Goal: Check status: Check status

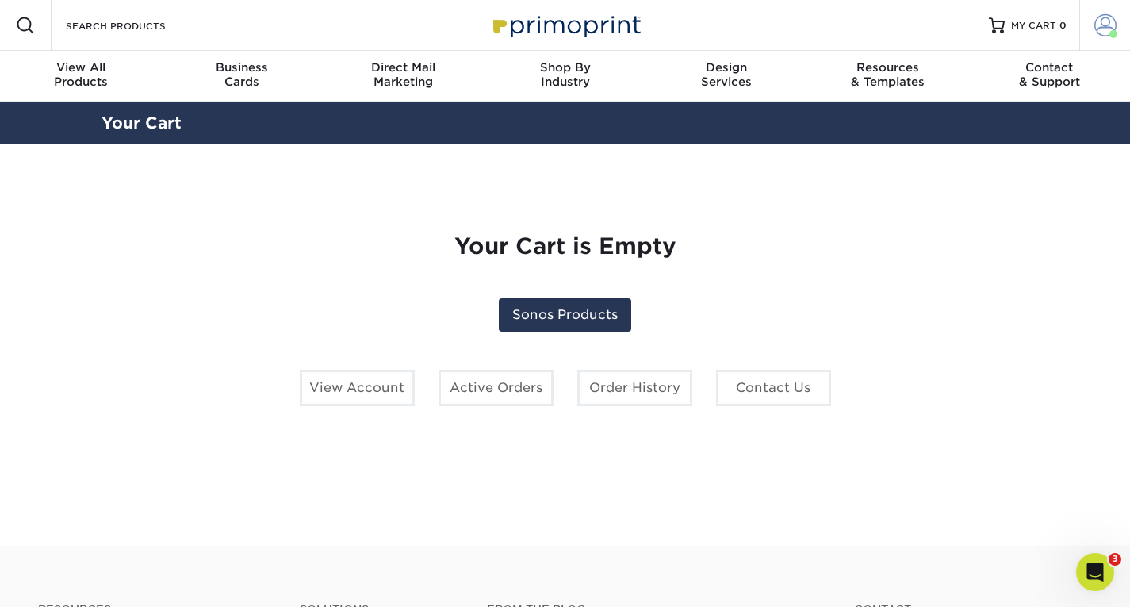
click at [1103, 19] on span at bounding box center [1106, 25] width 22 height 22
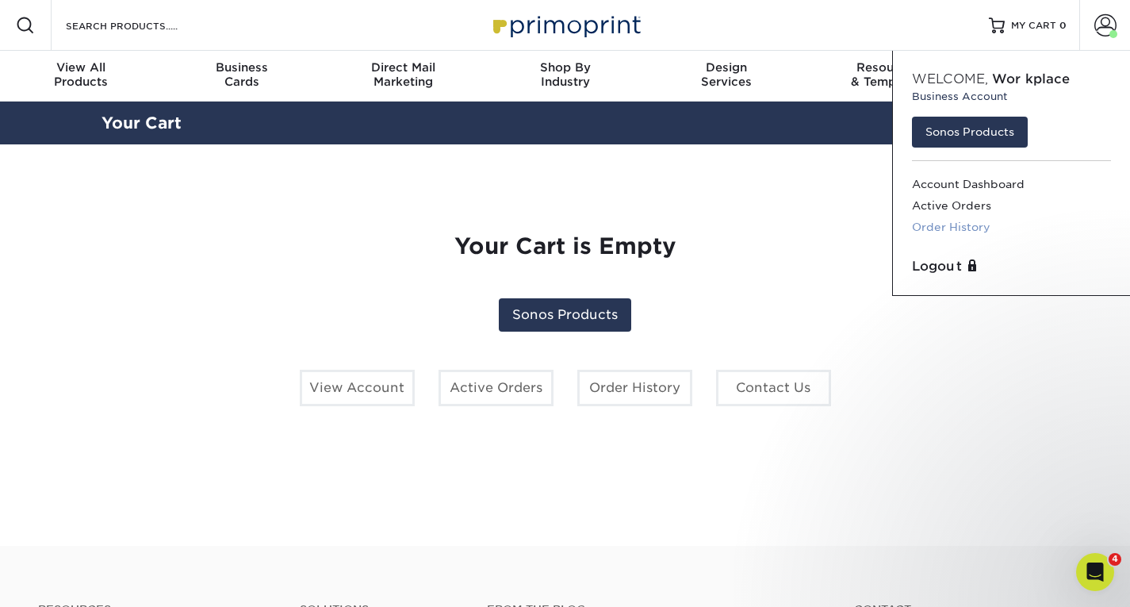
click at [979, 217] on link "Order History" at bounding box center [1011, 227] width 199 height 21
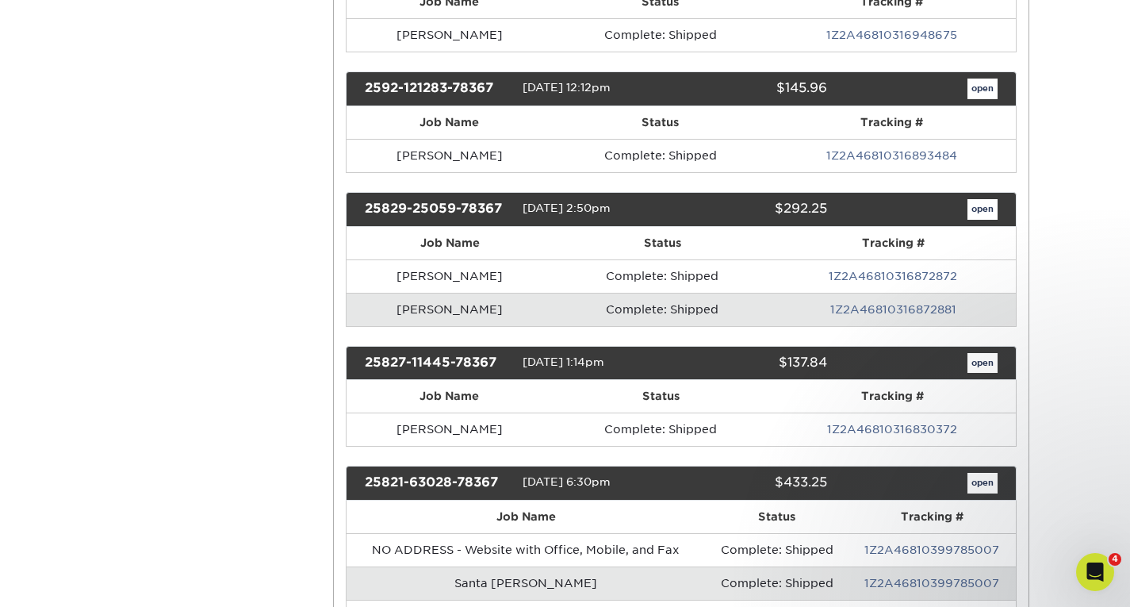
scroll to position [476, 0]
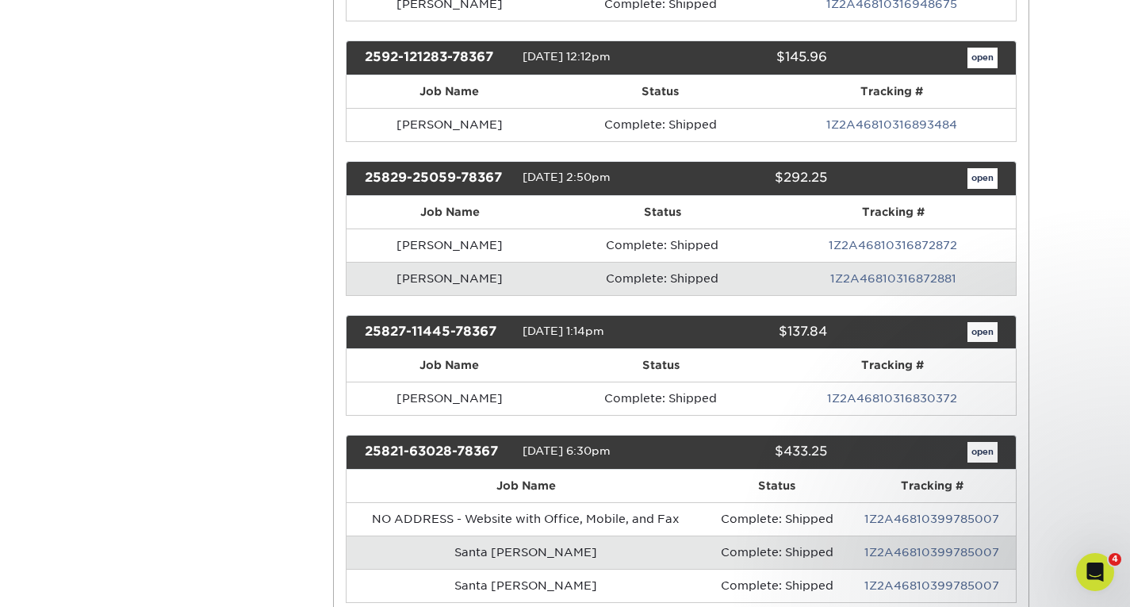
click at [791, 350] on th "Tracking #" at bounding box center [892, 365] width 246 height 33
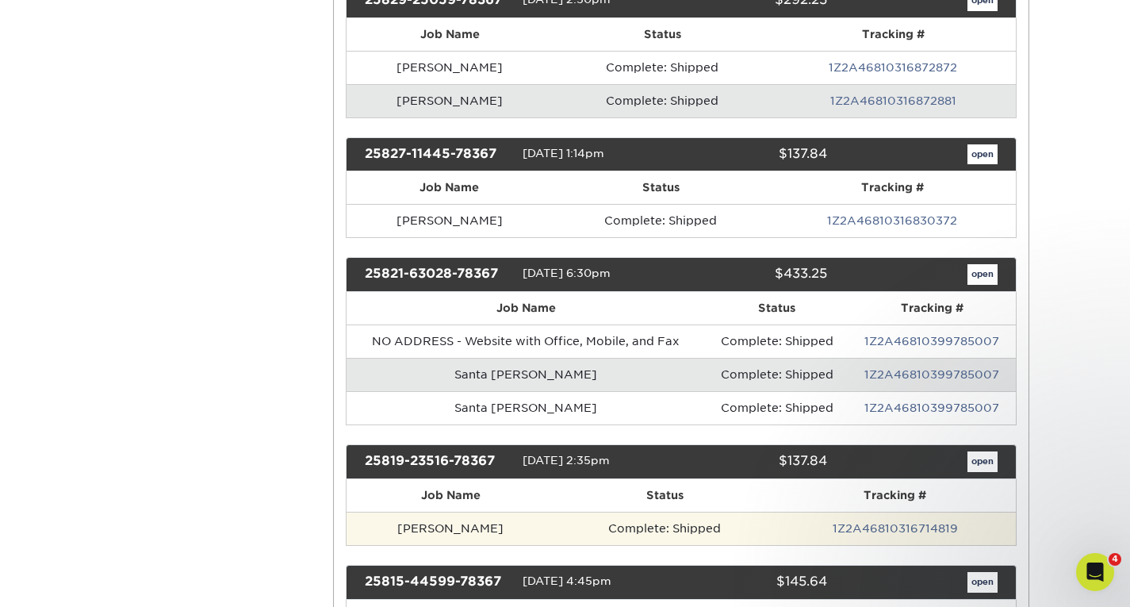
scroll to position [635, 0]
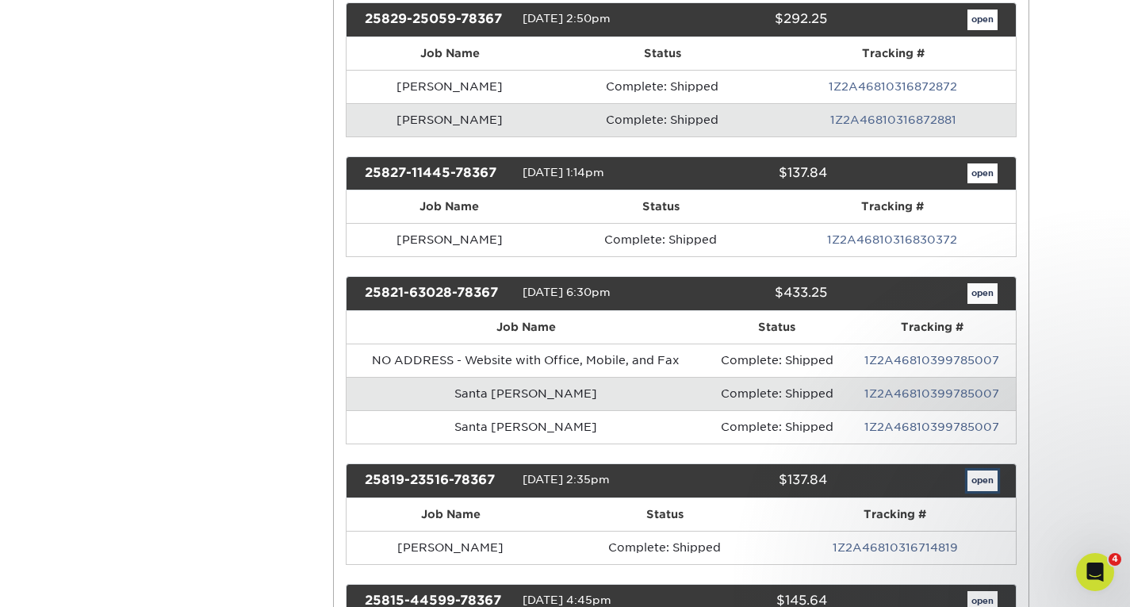
click at [985, 476] on link "open" at bounding box center [983, 480] width 30 height 21
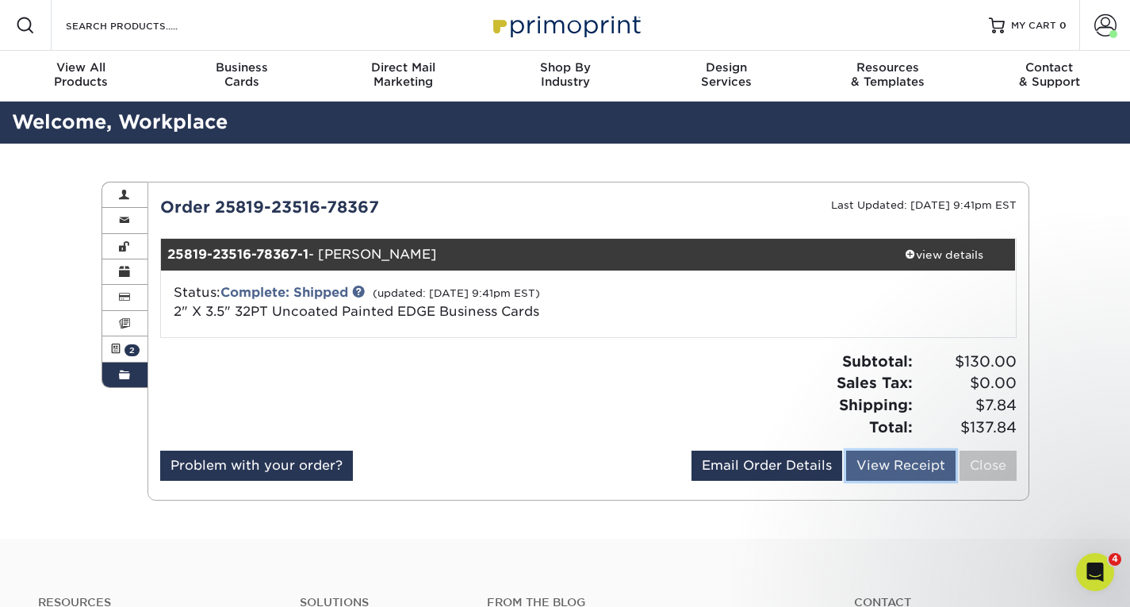
click at [868, 464] on link "View Receipt" at bounding box center [900, 466] width 109 height 30
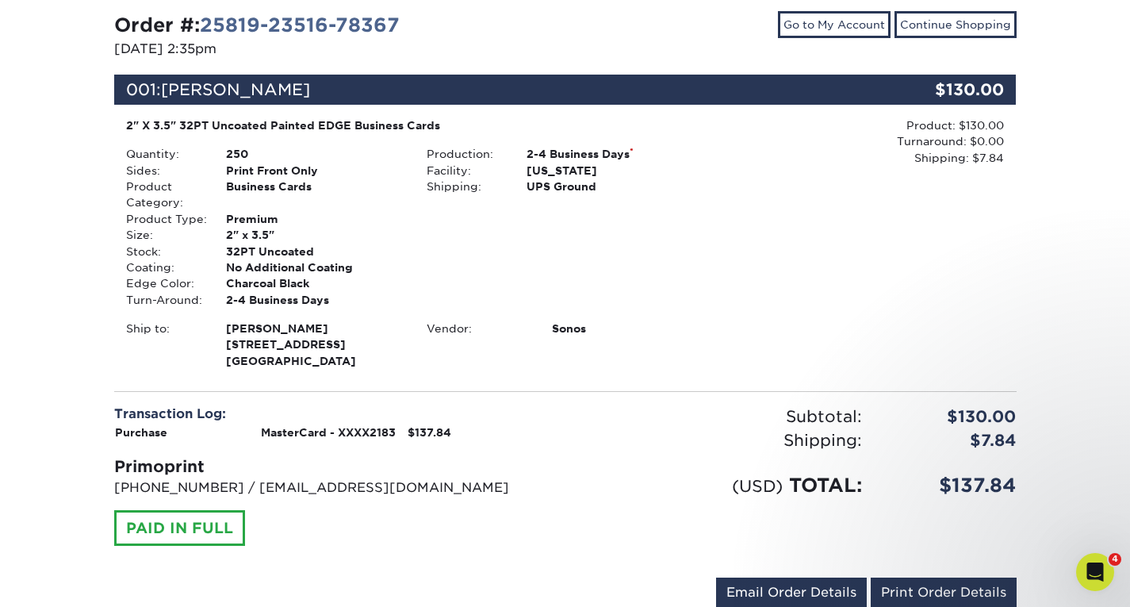
scroll to position [159, 0]
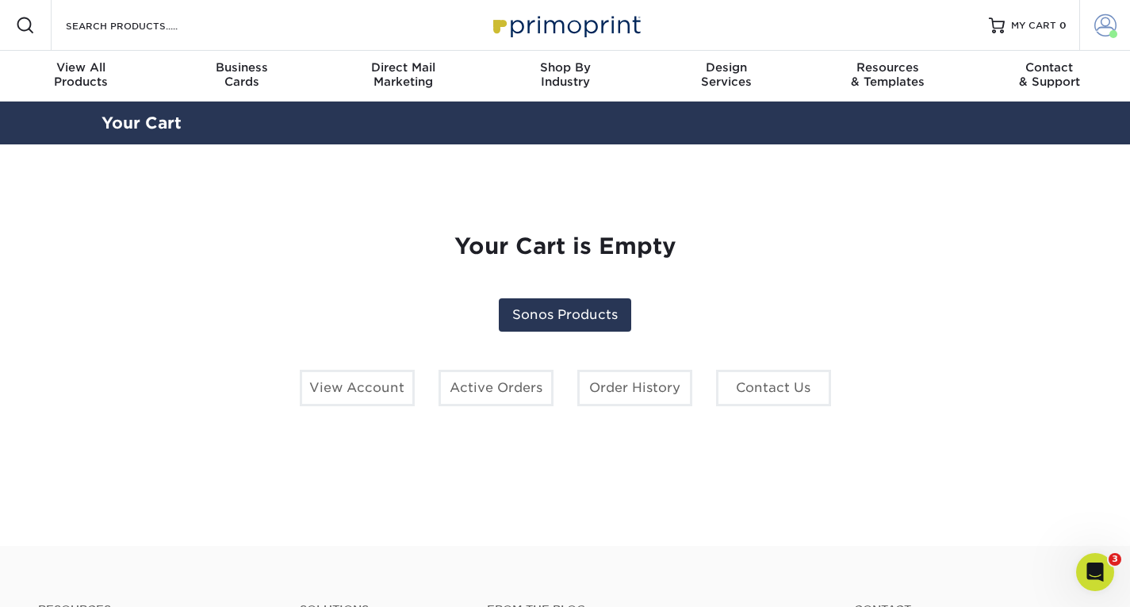
click at [1099, 21] on span at bounding box center [1106, 25] width 22 height 22
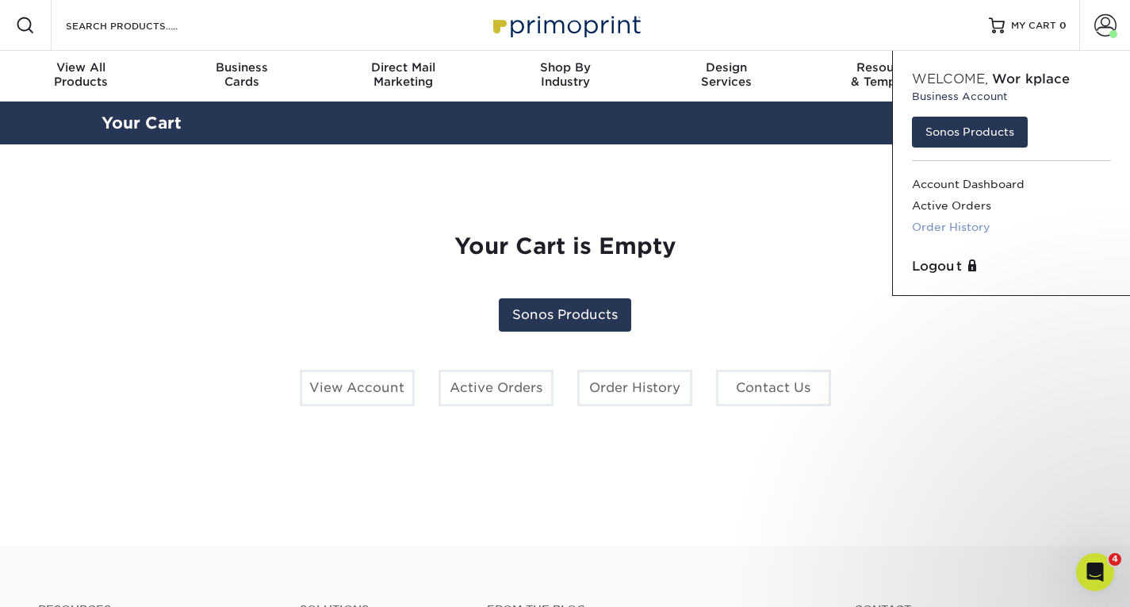
click at [967, 222] on link "Order History" at bounding box center [1011, 227] width 199 height 21
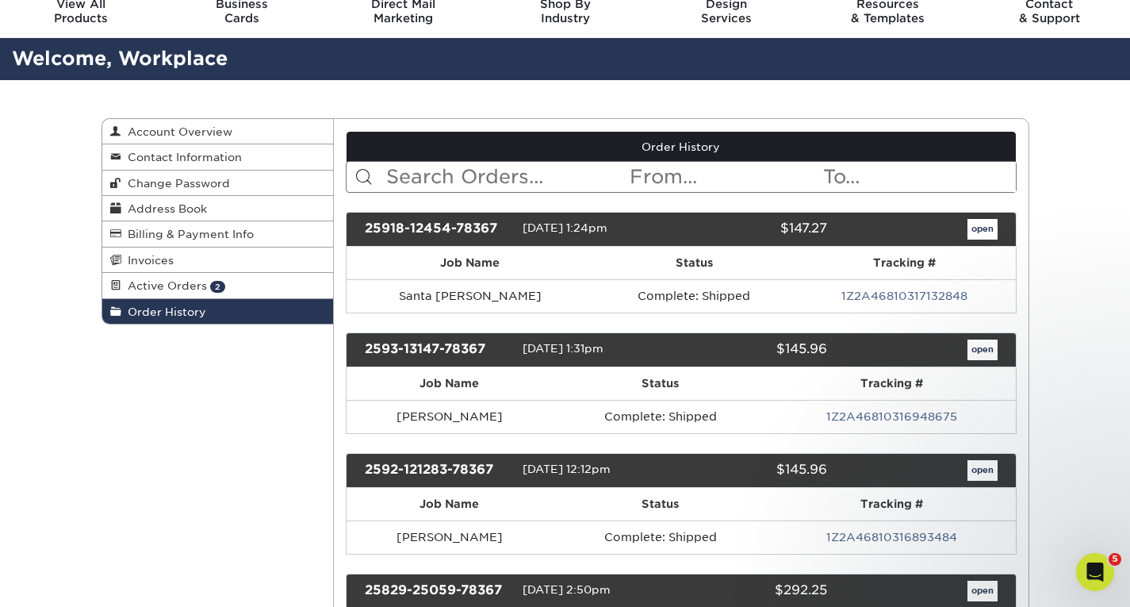
scroll to position [79, 0]
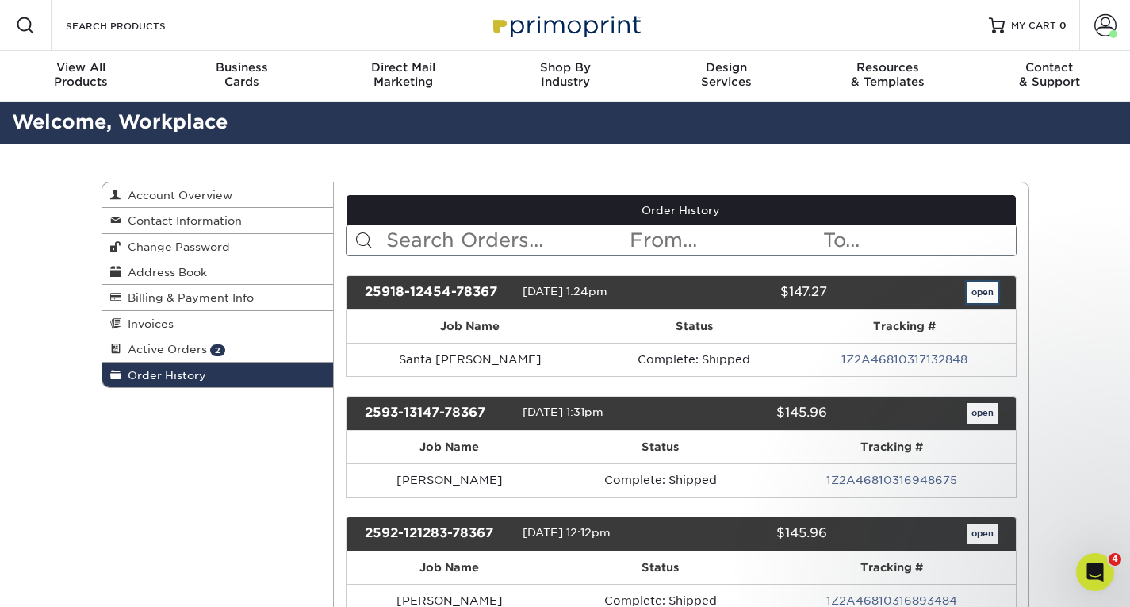
click at [978, 290] on link "open" at bounding box center [983, 292] width 30 height 21
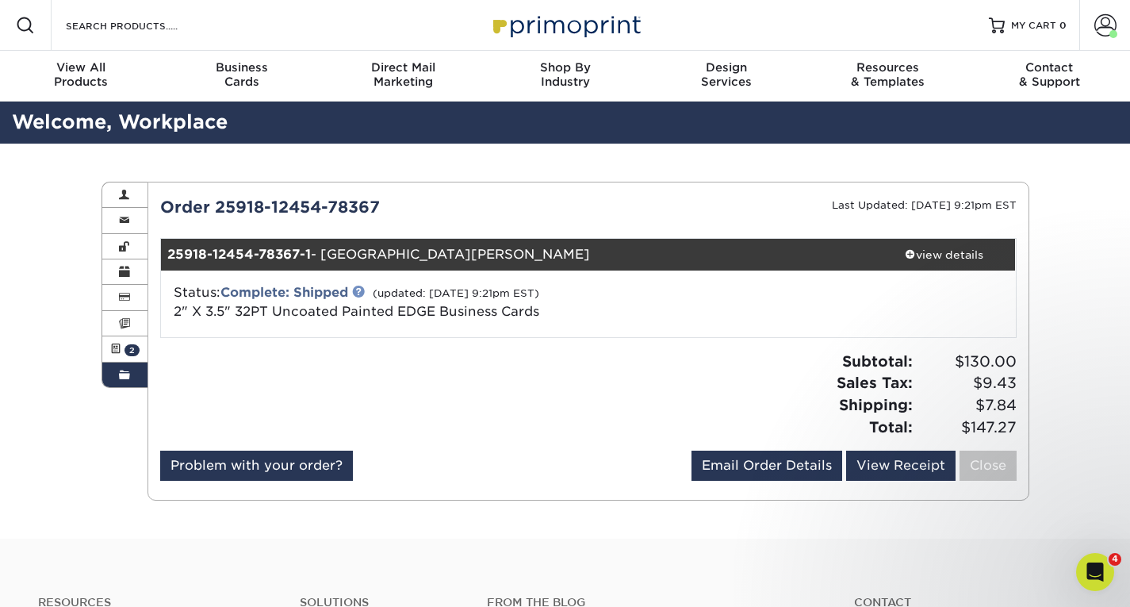
click at [362, 290] on link at bounding box center [358, 291] width 13 height 13
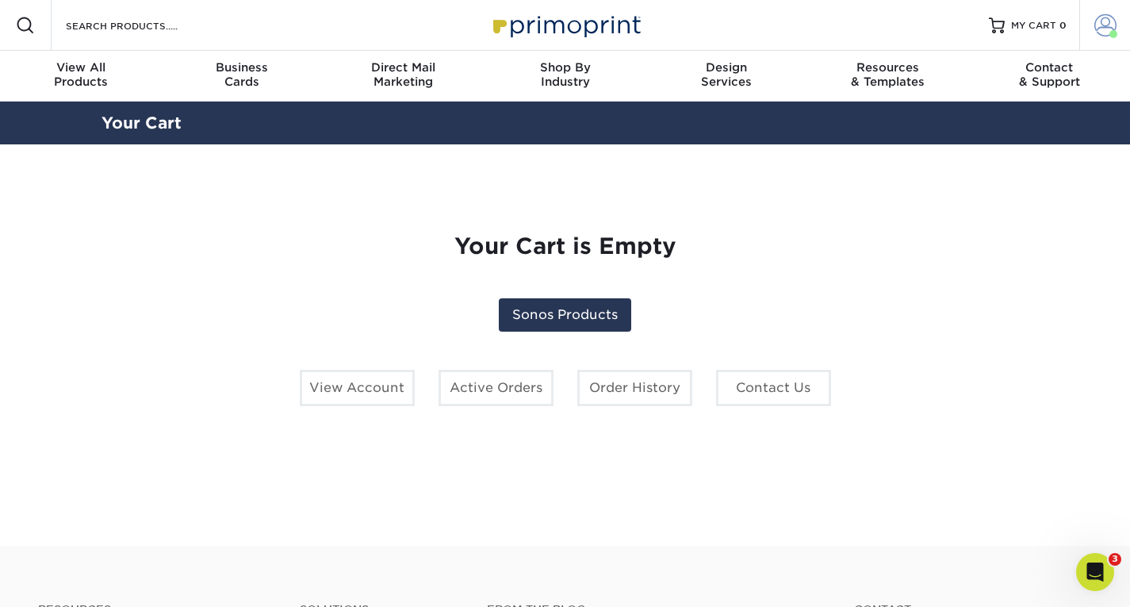
click at [1091, 37] on link "Account" at bounding box center [1105, 25] width 51 height 51
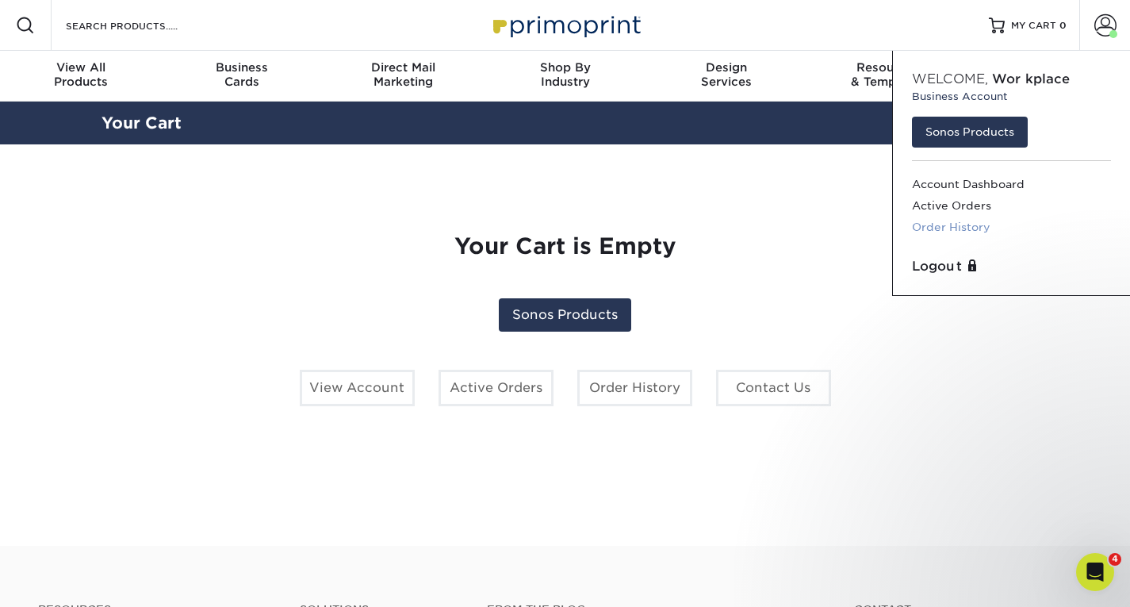
click at [933, 223] on link "Order History" at bounding box center [1011, 227] width 199 height 21
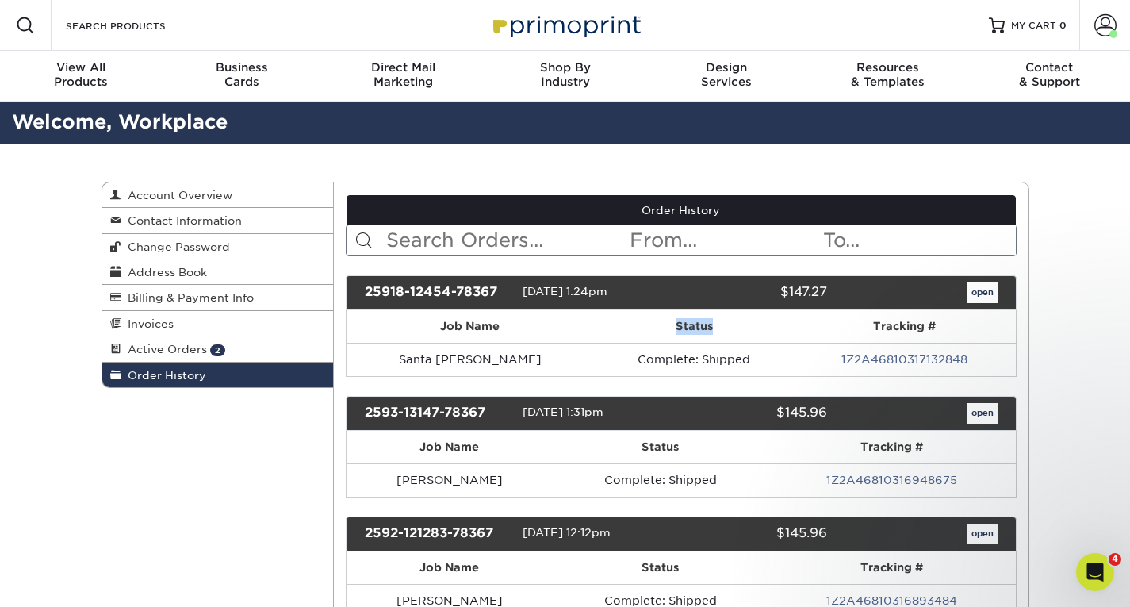
drag, startPoint x: 620, startPoint y: 323, endPoint x: 672, endPoint y: 325, distance: 51.6
click at [672, 325] on th "Status" at bounding box center [694, 326] width 201 height 33
drag, startPoint x: 658, startPoint y: 327, endPoint x: 610, endPoint y: 326, distance: 47.6
click at [610, 326] on th "Status" at bounding box center [694, 326] width 201 height 33
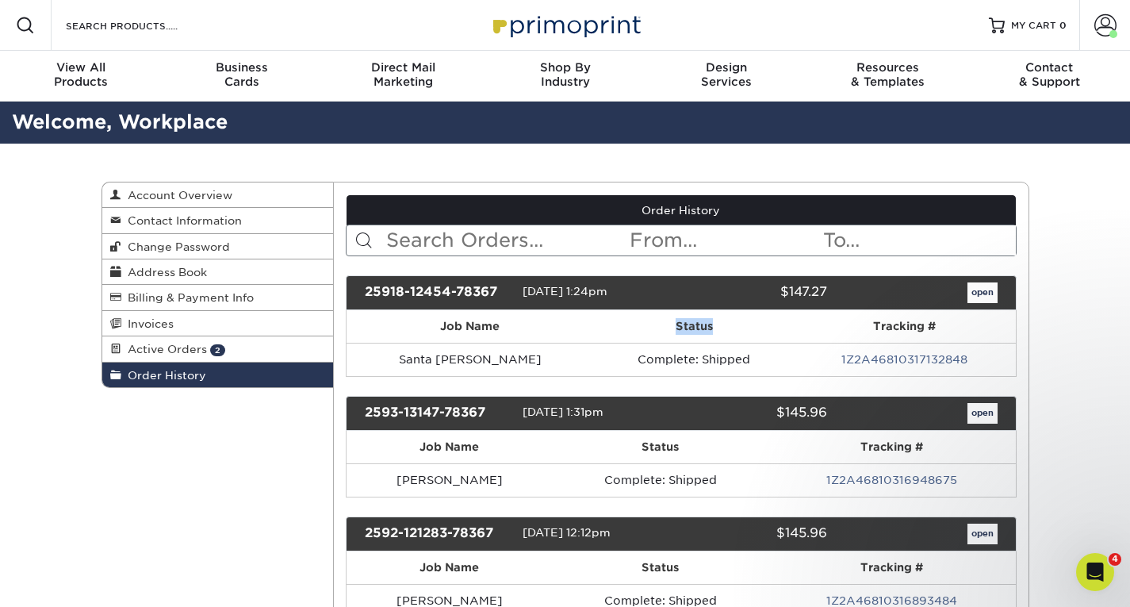
click at [610, 326] on th "Status" at bounding box center [694, 326] width 201 height 33
drag, startPoint x: 610, startPoint y: 326, endPoint x: 673, endPoint y: 321, distance: 63.6
click at [673, 321] on th "Status" at bounding box center [694, 326] width 201 height 33
drag, startPoint x: 673, startPoint y: 321, endPoint x: 618, endPoint y: 321, distance: 55.5
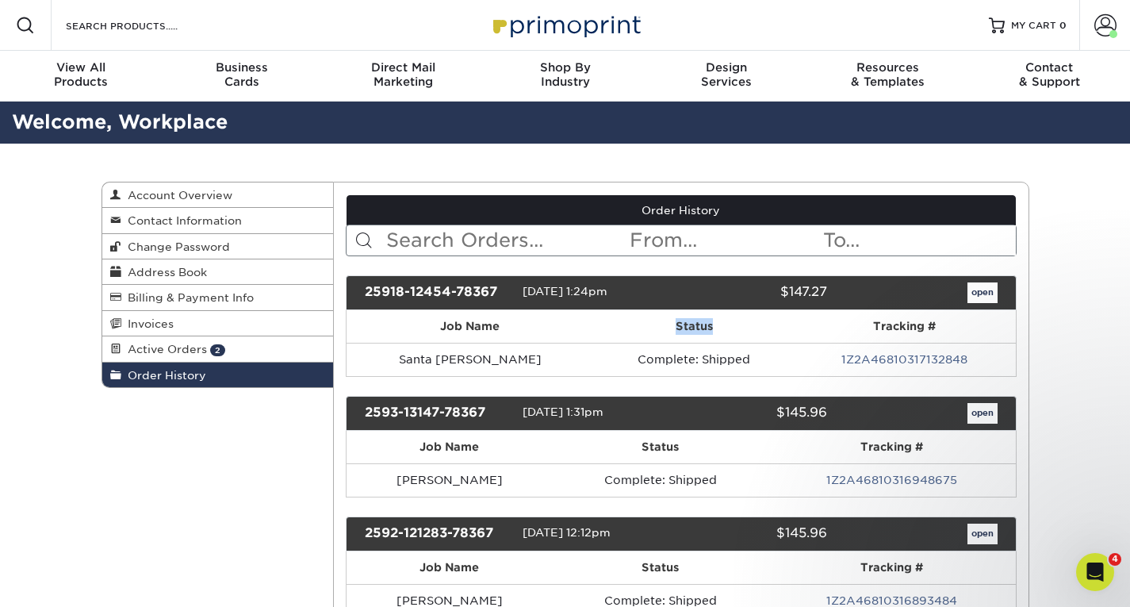
click at [618, 321] on th "Status" at bounding box center [694, 326] width 201 height 33
drag, startPoint x: 618, startPoint y: 321, endPoint x: 677, endPoint y: 314, distance: 59.9
click at [677, 314] on th "Status" at bounding box center [694, 326] width 201 height 33
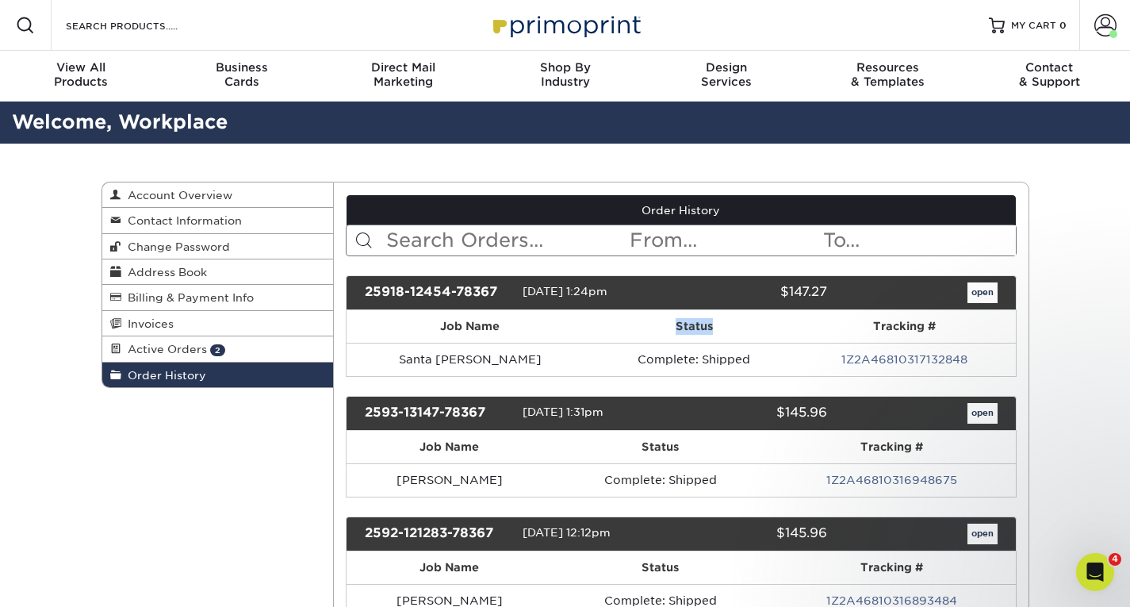
drag, startPoint x: 673, startPoint y: 322, endPoint x: 627, endPoint y: 321, distance: 45.2
click at [627, 321] on th "Status" at bounding box center [694, 326] width 201 height 33
drag, startPoint x: 627, startPoint y: 321, endPoint x: 681, endPoint y: 320, distance: 53.9
click at [681, 320] on th "Status" at bounding box center [694, 326] width 201 height 33
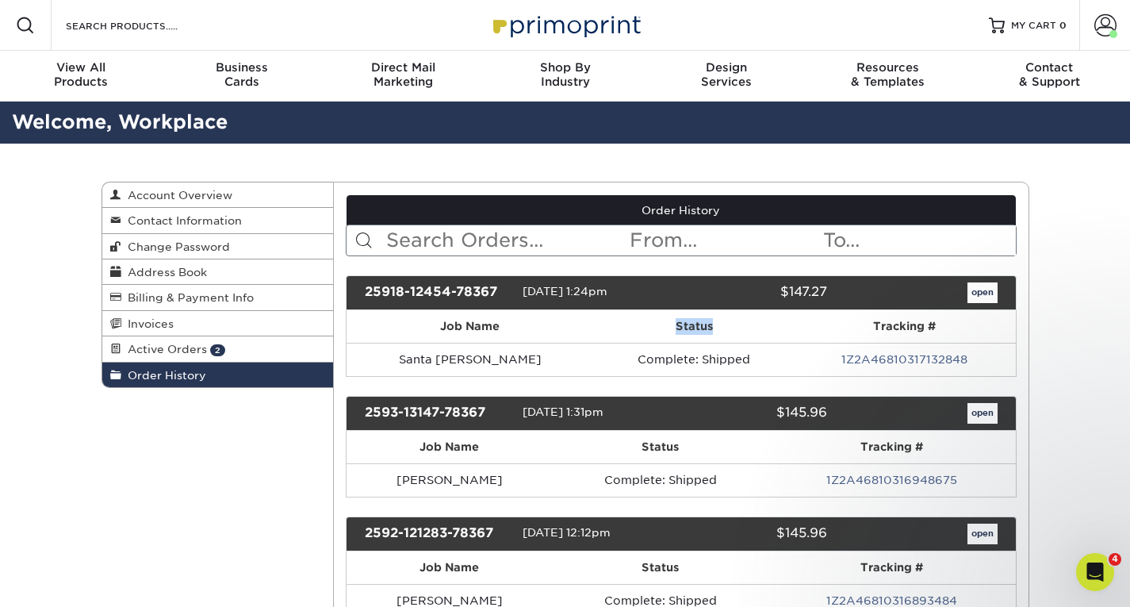
click at [681, 320] on th "Status" at bounding box center [694, 326] width 201 height 33
drag, startPoint x: 681, startPoint y: 320, endPoint x: 617, endPoint y: 323, distance: 64.3
click at [617, 323] on th "Status" at bounding box center [694, 326] width 201 height 33
drag, startPoint x: 617, startPoint y: 323, endPoint x: 663, endPoint y: 322, distance: 46.0
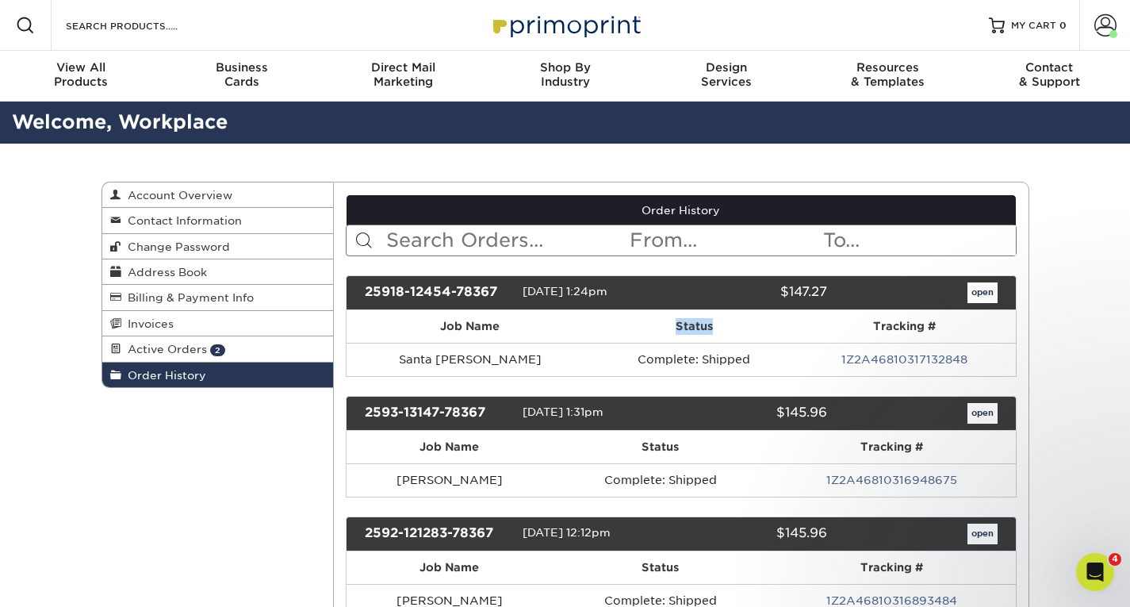
click at [663, 322] on th "Status" at bounding box center [694, 326] width 201 height 33
click at [644, 322] on th "Status" at bounding box center [694, 326] width 201 height 33
drag, startPoint x: 634, startPoint y: 290, endPoint x: 522, endPoint y: 297, distance: 112.1
click at [522, 297] on div "25918-12454-78367 09/18/2025 1:24pm $147.27 open" at bounding box center [681, 292] width 671 height 35
click at [522, 294] on div "25918-12454-78367" at bounding box center [438, 292] width 170 height 21
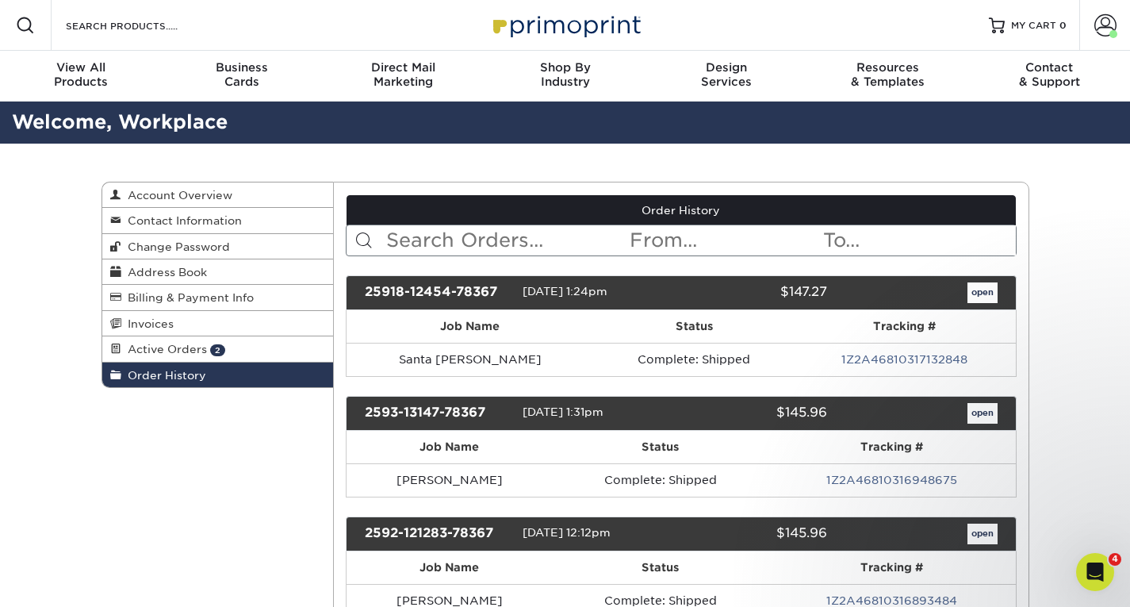
drag, startPoint x: 522, startPoint y: 294, endPoint x: 628, endPoint y: 290, distance: 106.4
click at [628, 290] on div "25918-12454-78367 09/18/2025 1:24pm $147.27 open" at bounding box center [681, 292] width 671 height 35
click at [608, 290] on span "[DATE] 1:24pm" at bounding box center [565, 291] width 85 height 13
drag, startPoint x: 631, startPoint y: 290, endPoint x: 527, endPoint y: 293, distance: 104.7
click at [527, 293] on span "[DATE] 1:24pm" at bounding box center [565, 291] width 85 height 13
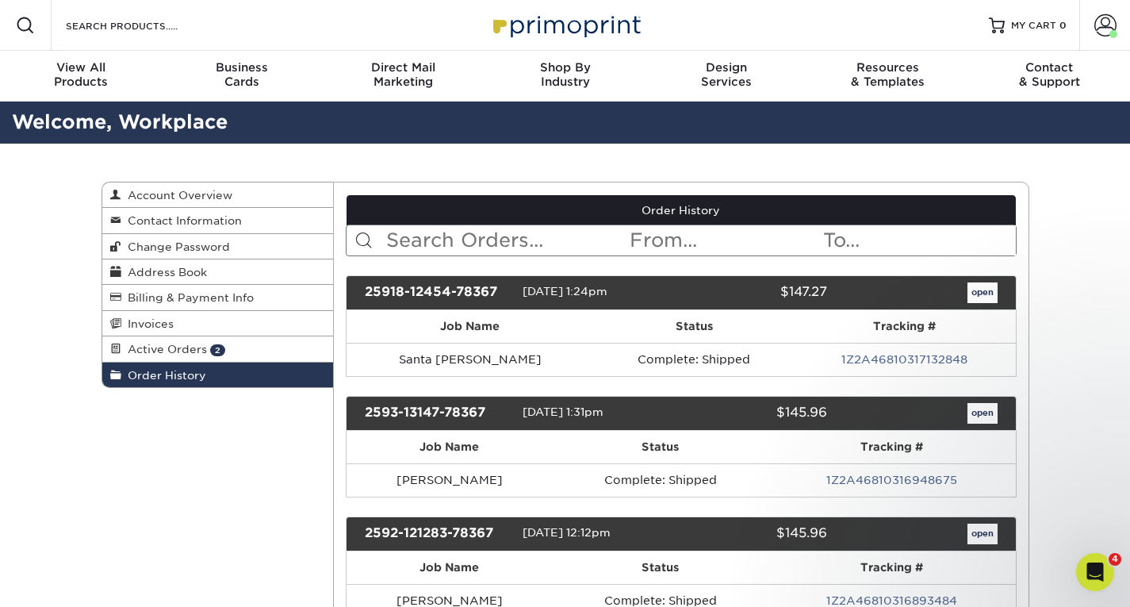
click at [527, 293] on span "[DATE] 1:24pm" at bounding box center [565, 291] width 85 height 13
click at [1102, 22] on span at bounding box center [1106, 25] width 22 height 22
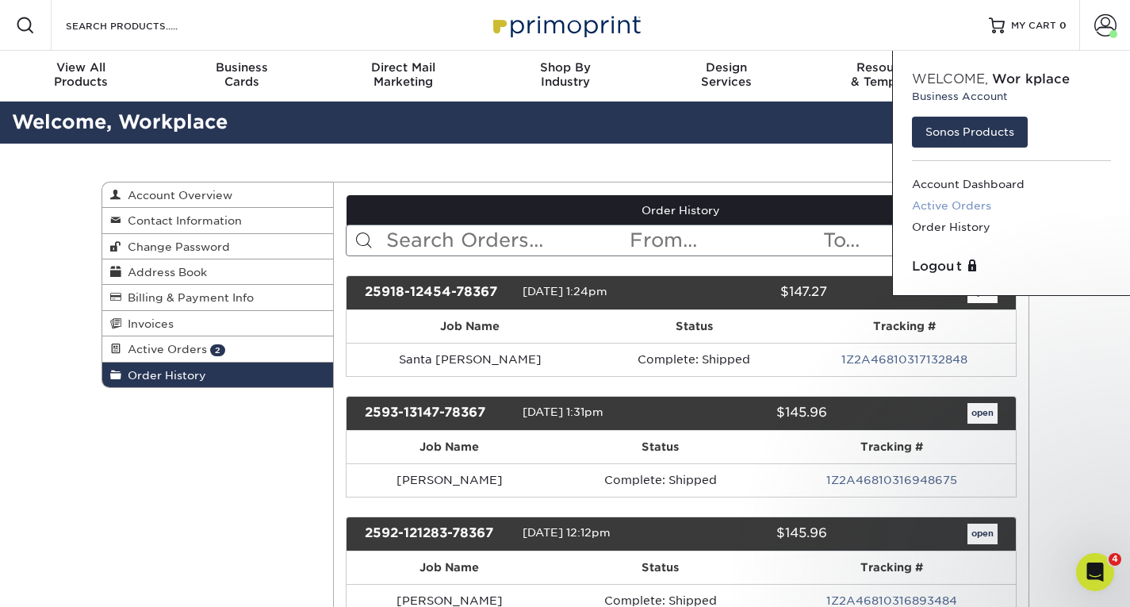
click at [946, 207] on link "Active Orders" at bounding box center [1011, 205] width 199 height 21
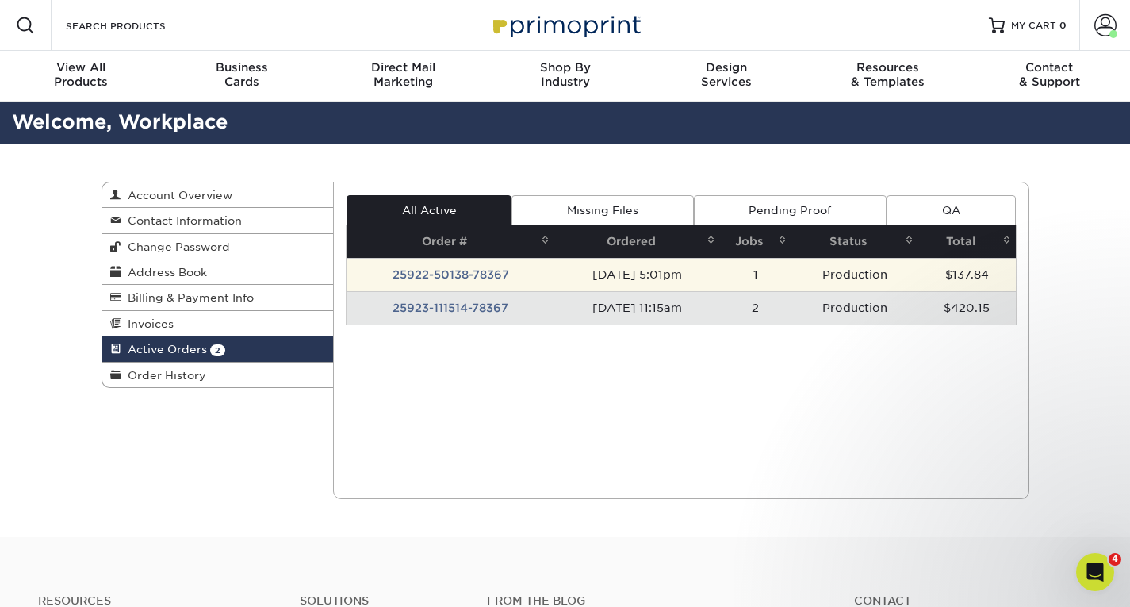
click at [600, 281] on td "[DATE] 5:01pm" at bounding box center [637, 274] width 166 height 33
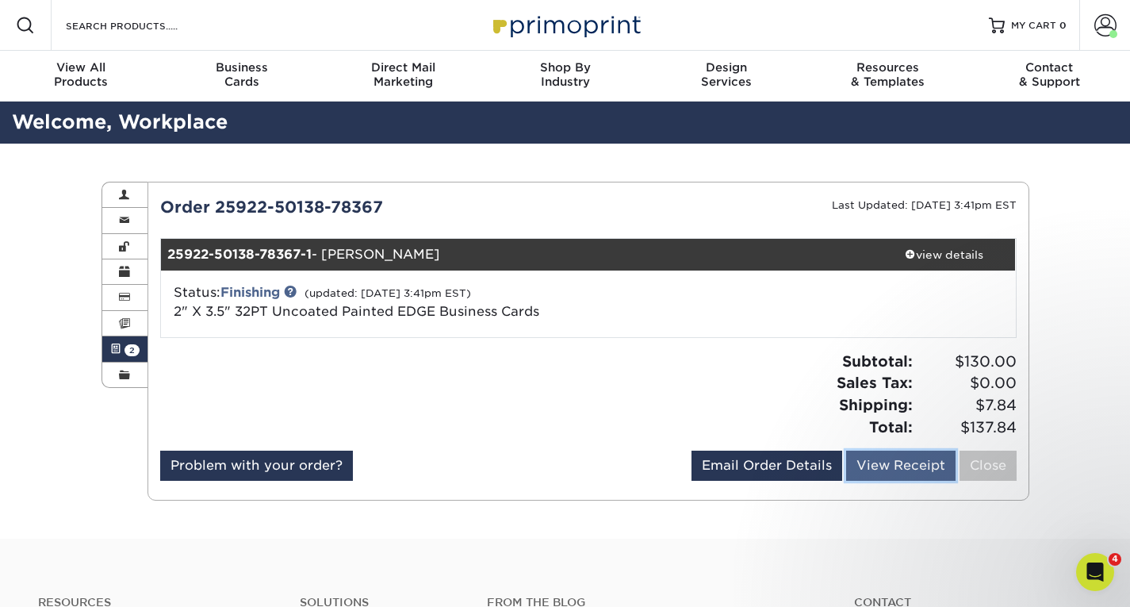
click at [886, 458] on link "View Receipt" at bounding box center [900, 466] width 109 height 30
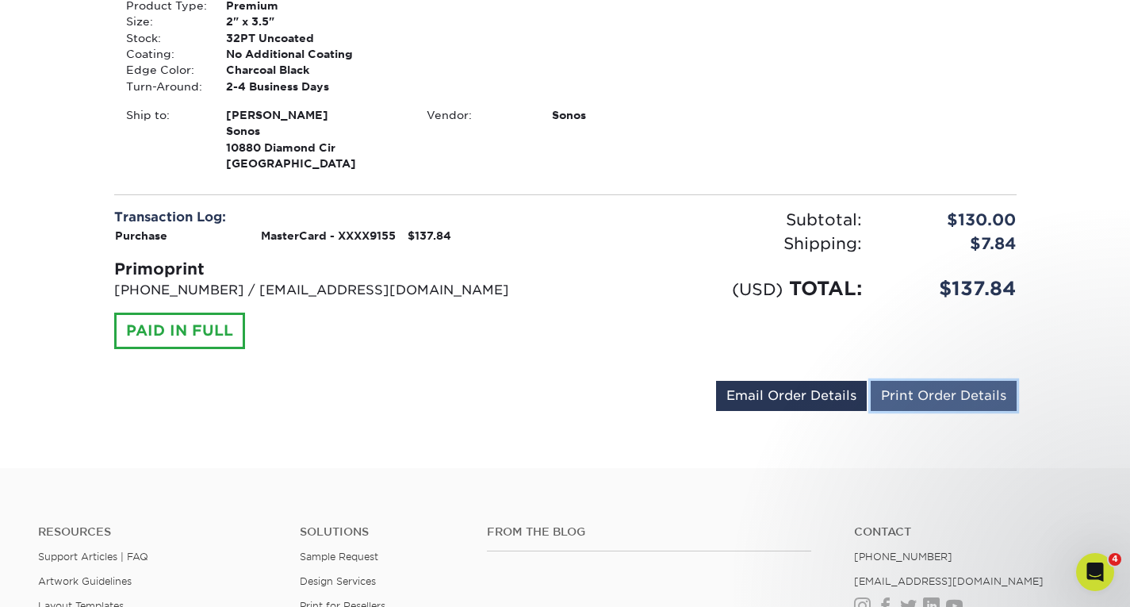
click at [967, 402] on link "Print Order Details" at bounding box center [944, 396] width 146 height 30
